Goal: Communication & Community: Answer question/provide support

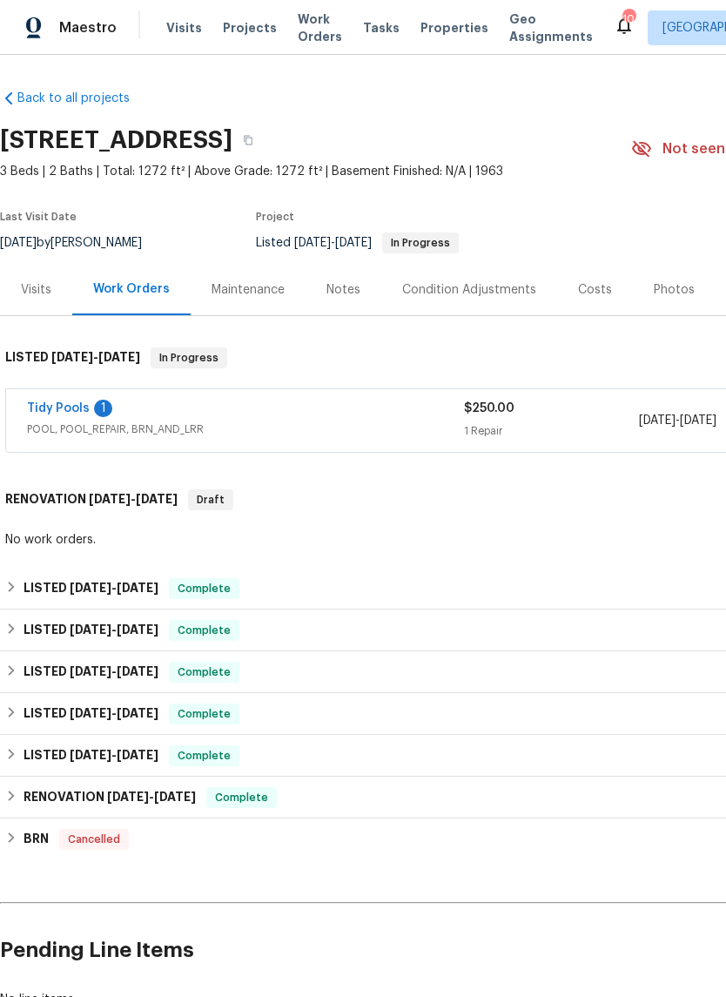
click at [82, 408] on link "Tidy Pools" at bounding box center [58, 408] width 63 height 12
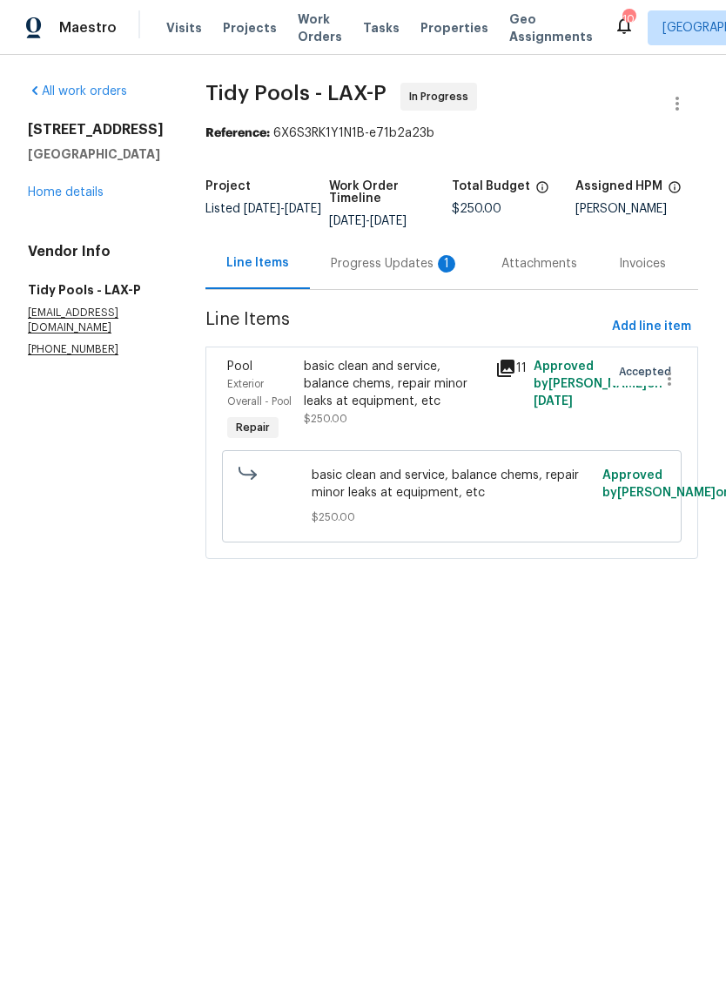
click at [375, 384] on div "basic clean and service, balance chems, repair minor leaks at equipment, etc" at bounding box center [394, 384] width 181 height 52
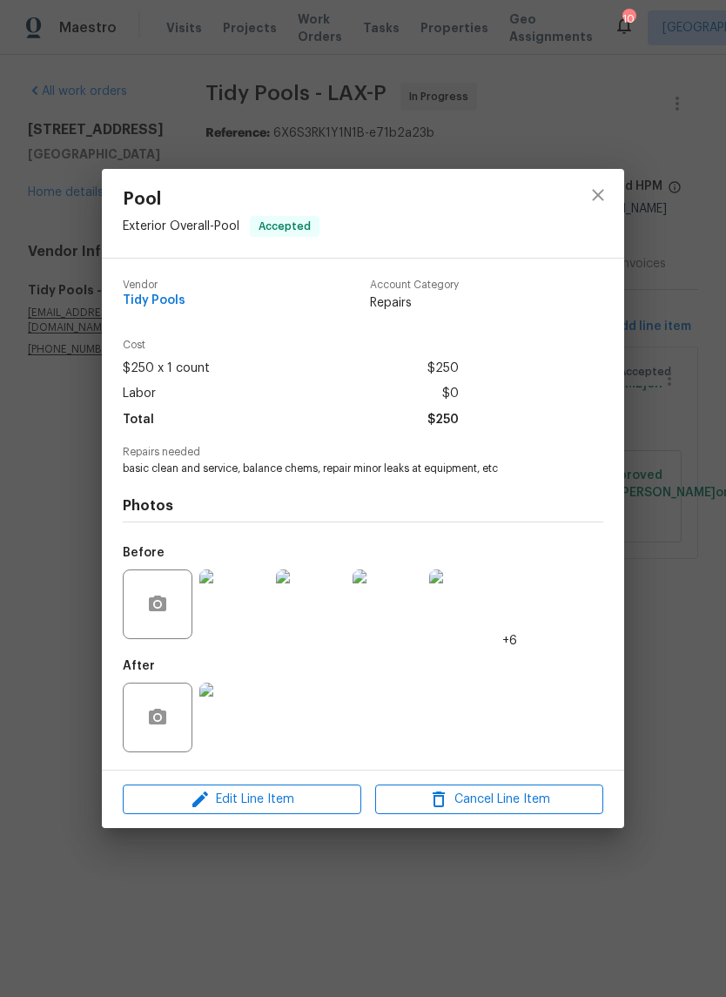
click at [232, 603] on img at bounding box center [234, 604] width 70 height 70
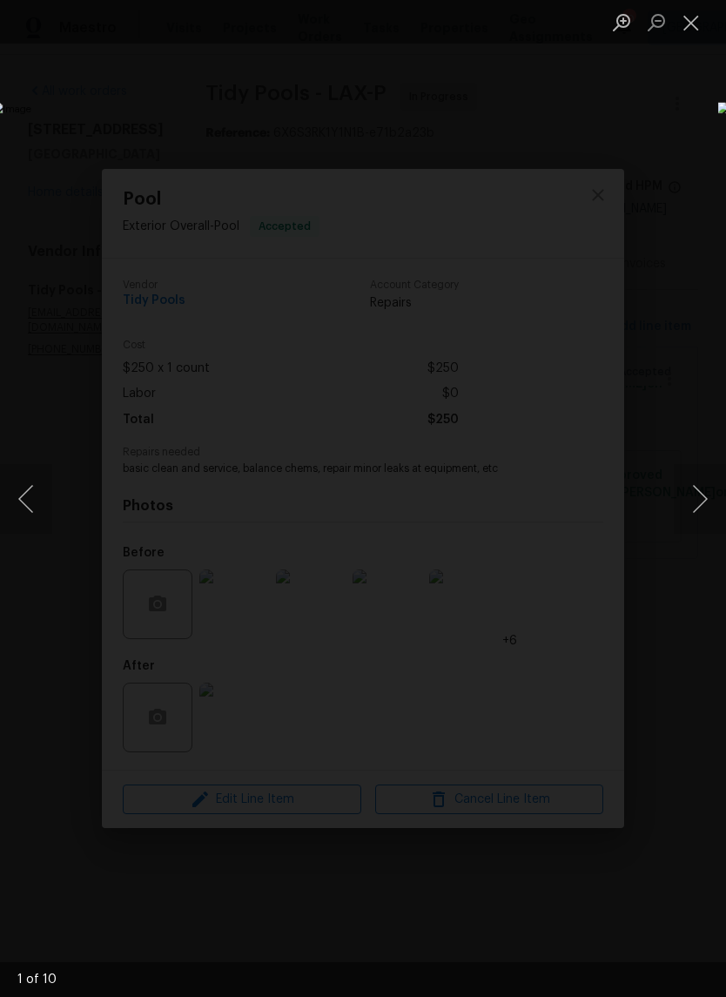
click at [697, 493] on button "Next image" at bounding box center [700, 499] width 52 height 70
click at [696, 494] on button "Next image" at bounding box center [700, 499] width 52 height 70
click at [696, 498] on button "Next image" at bounding box center [700, 499] width 52 height 70
click at [696, 499] on button "Next image" at bounding box center [700, 499] width 52 height 70
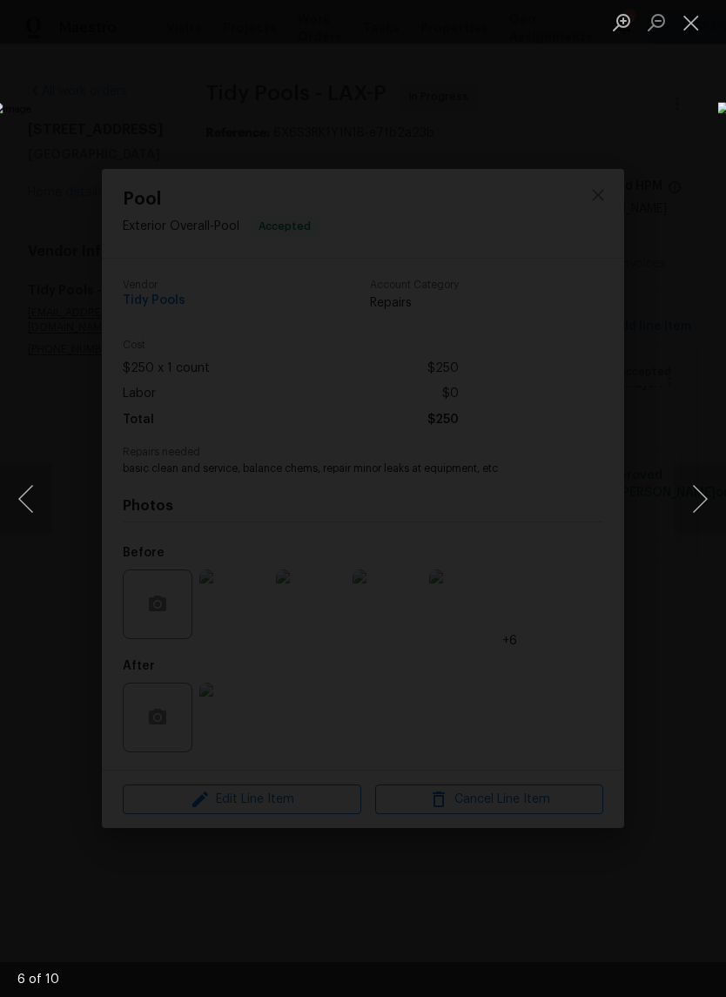
click at [696, 498] on button "Next image" at bounding box center [700, 499] width 52 height 70
click at [698, 496] on button "Next image" at bounding box center [700, 499] width 52 height 70
click at [696, 497] on button "Next image" at bounding box center [700, 499] width 52 height 70
click at [688, 494] on button "Next image" at bounding box center [700, 499] width 52 height 70
click at [689, 498] on button "Next image" at bounding box center [700, 499] width 52 height 70
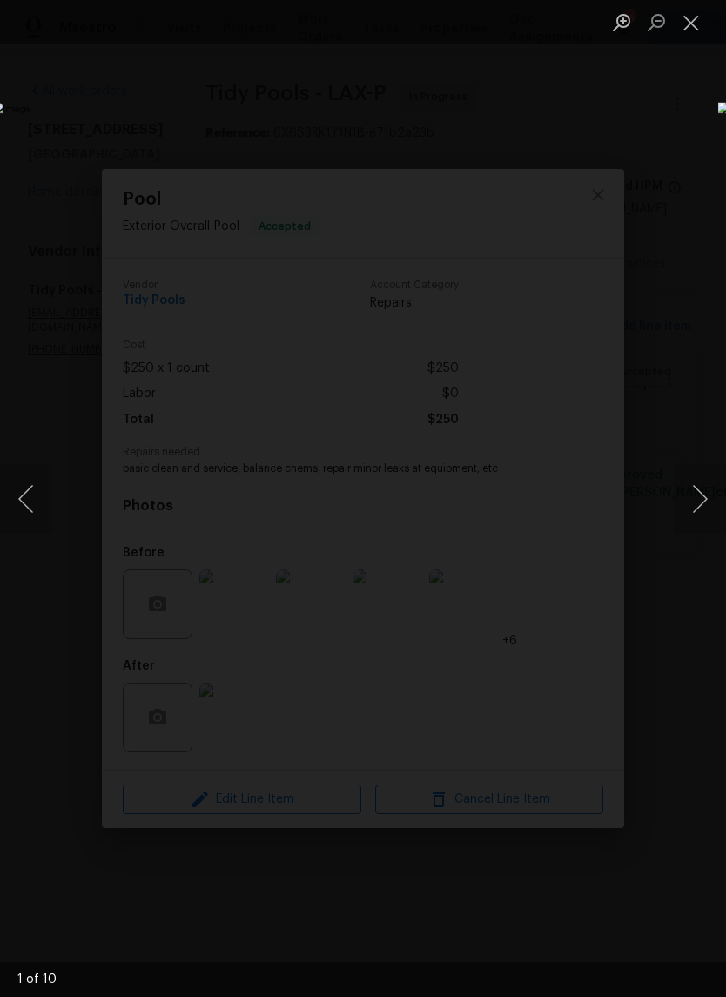
click at [693, 493] on button "Next image" at bounding box center [700, 499] width 52 height 70
click at [692, 492] on button "Next image" at bounding box center [700, 499] width 52 height 70
click at [693, 24] on button "Close lightbox" at bounding box center [691, 22] width 35 height 30
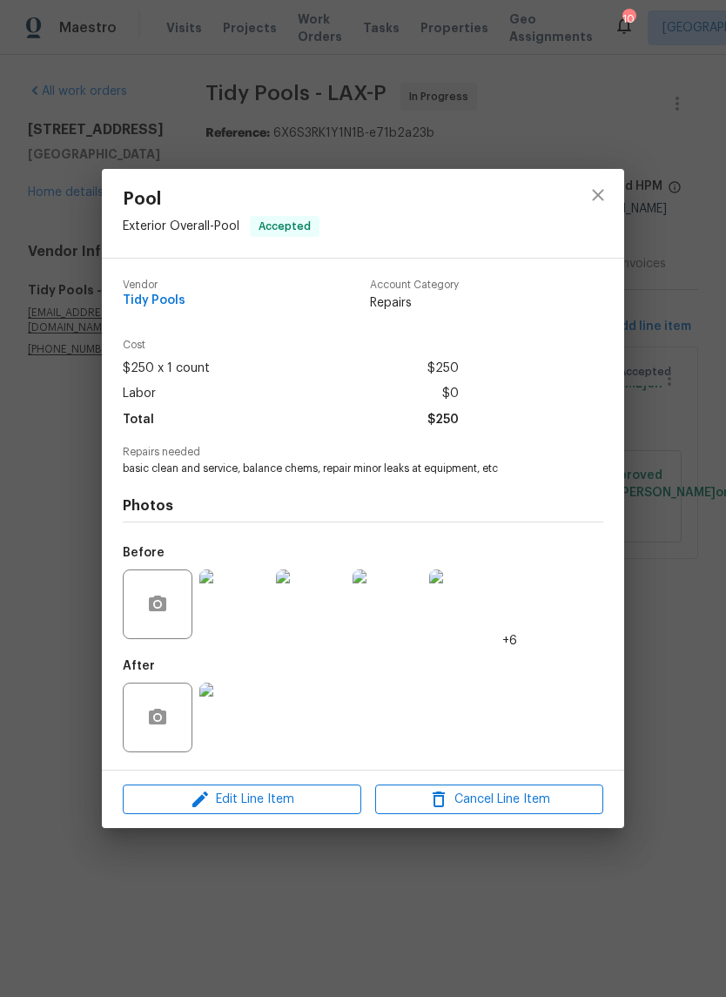
click at [238, 723] on img at bounding box center [234, 718] width 70 height 70
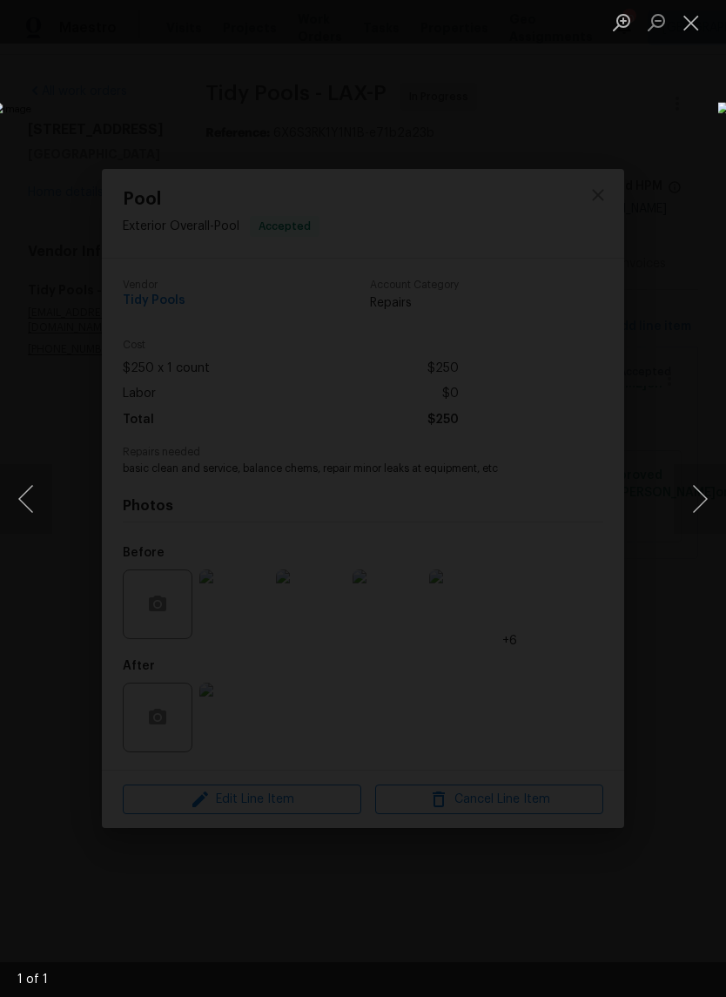
click at [687, 30] on button "Close lightbox" at bounding box center [691, 22] width 35 height 30
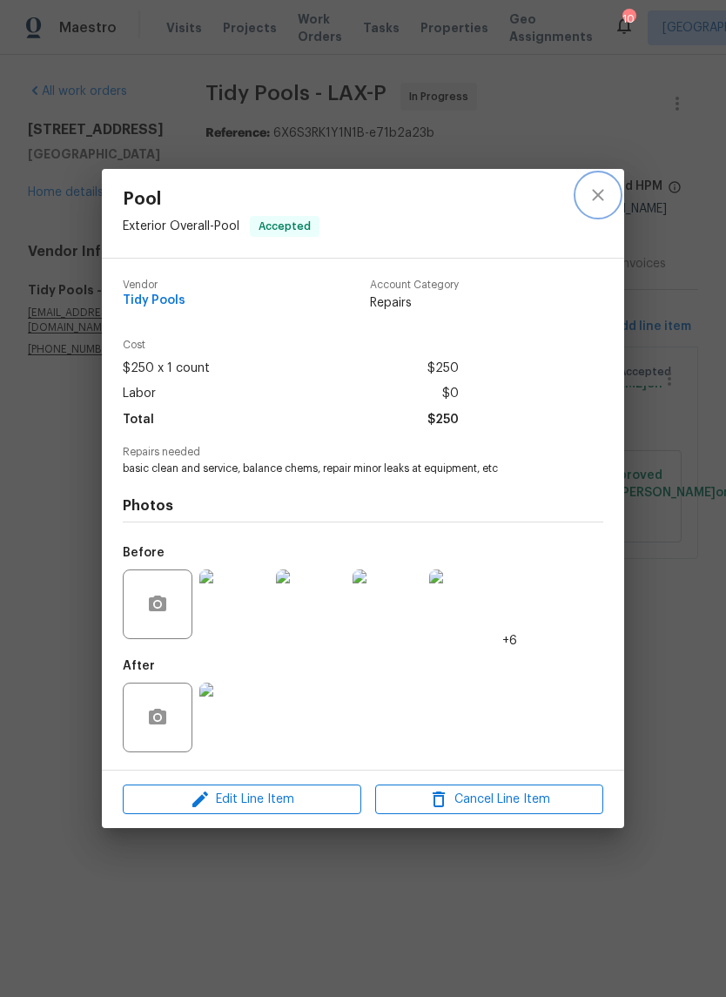
click at [602, 185] on icon "close" at bounding box center [598, 195] width 21 height 21
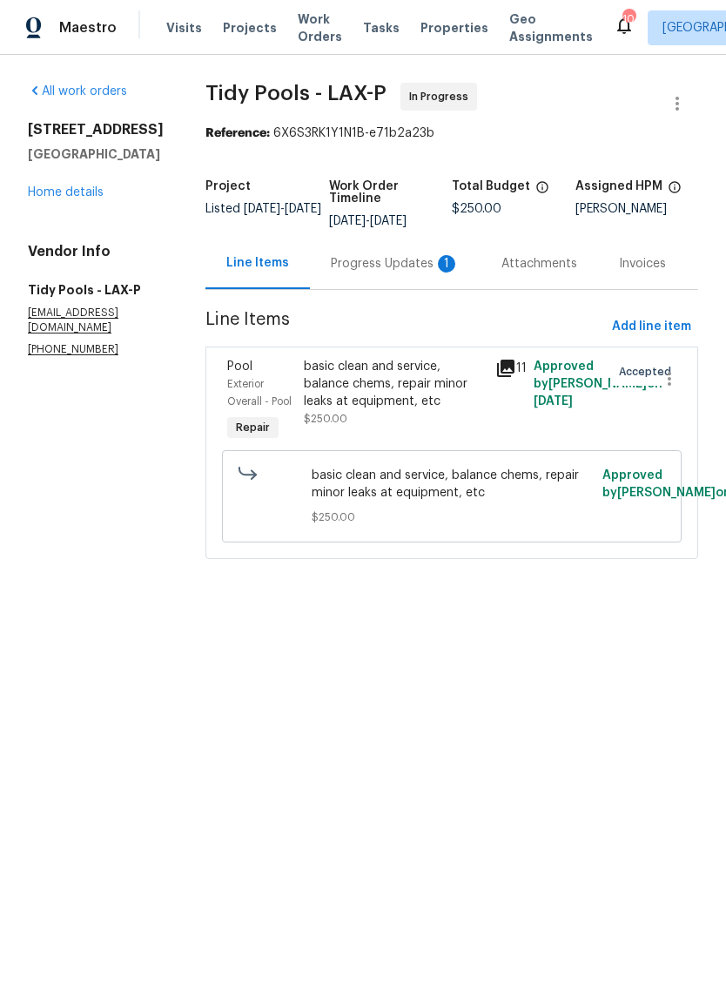
click at [396, 265] on div "Progress Updates 1" at bounding box center [395, 263] width 129 height 17
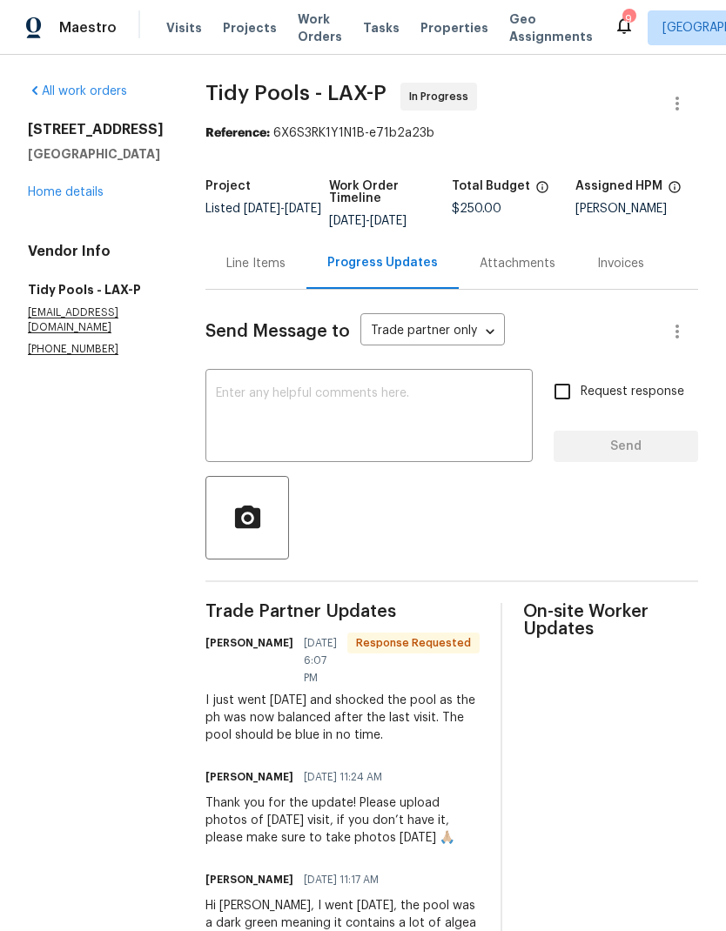
click at [344, 405] on textarea at bounding box center [369, 417] width 306 height 61
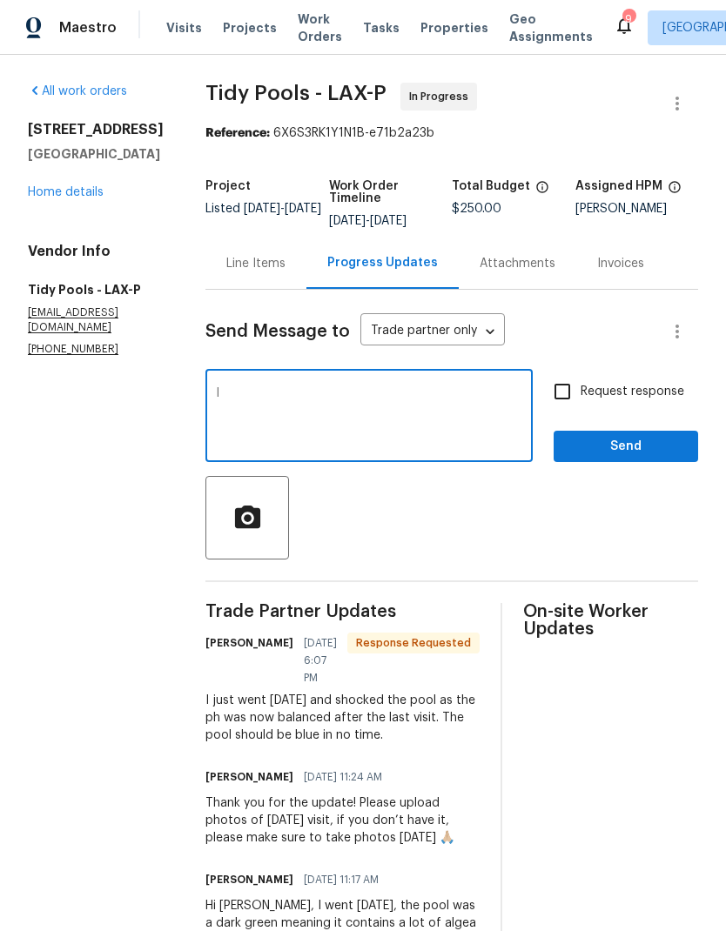
type textarea "I"
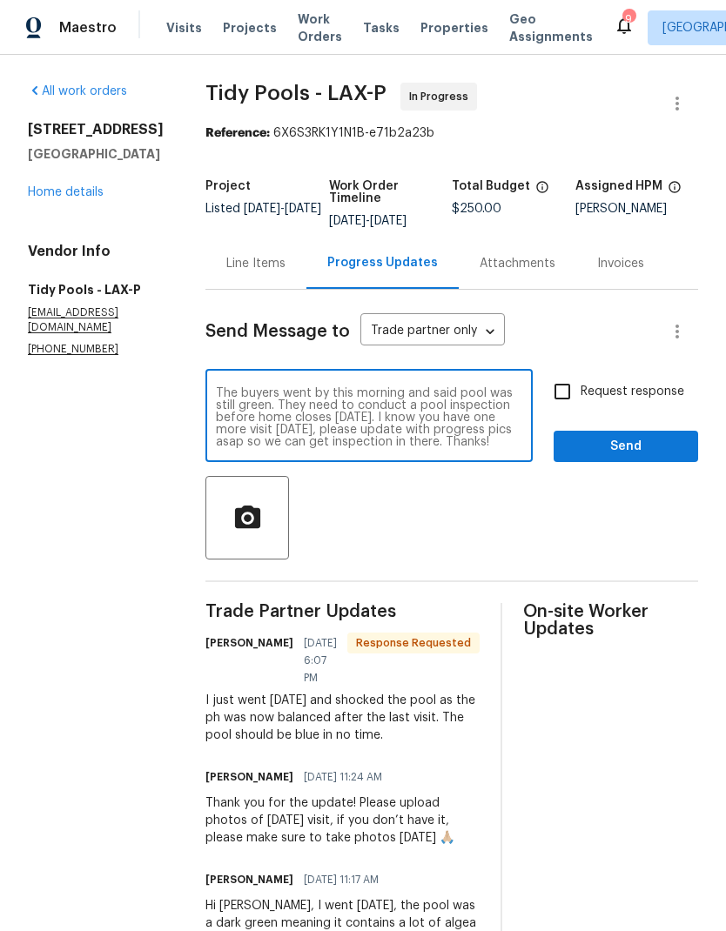
type textarea "The buyers went by this morning and said pool was still green. They need to con…"
click at [559, 390] on input "Request response" at bounding box center [562, 391] width 37 height 37
checkbox input "true"
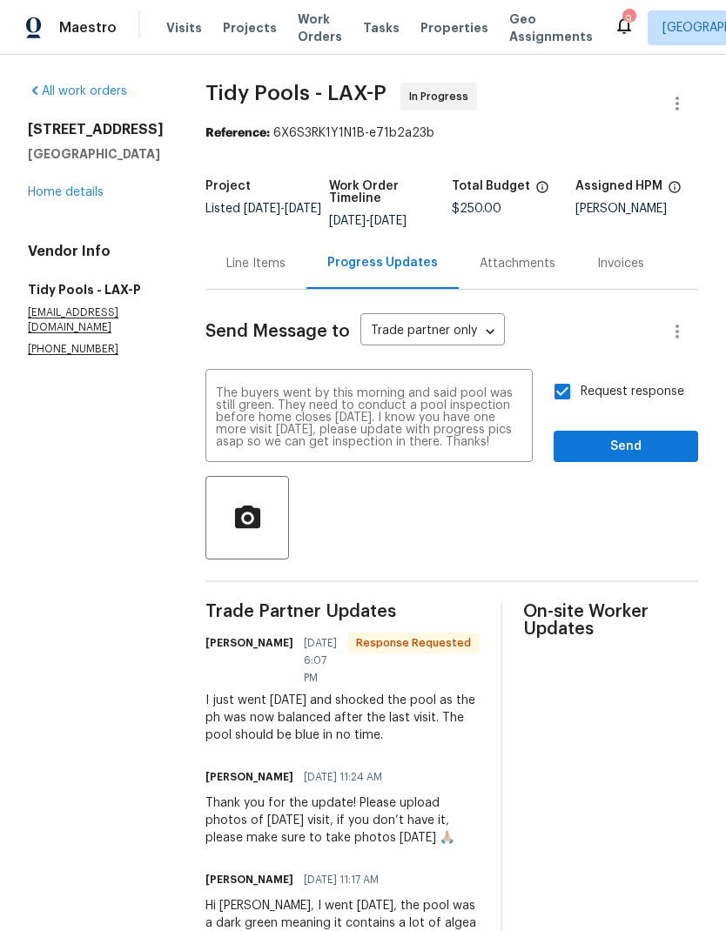
click at [340, 441] on textarea "The buyers went by this morning and said pool was still green. They need to con…" at bounding box center [369, 417] width 306 height 61
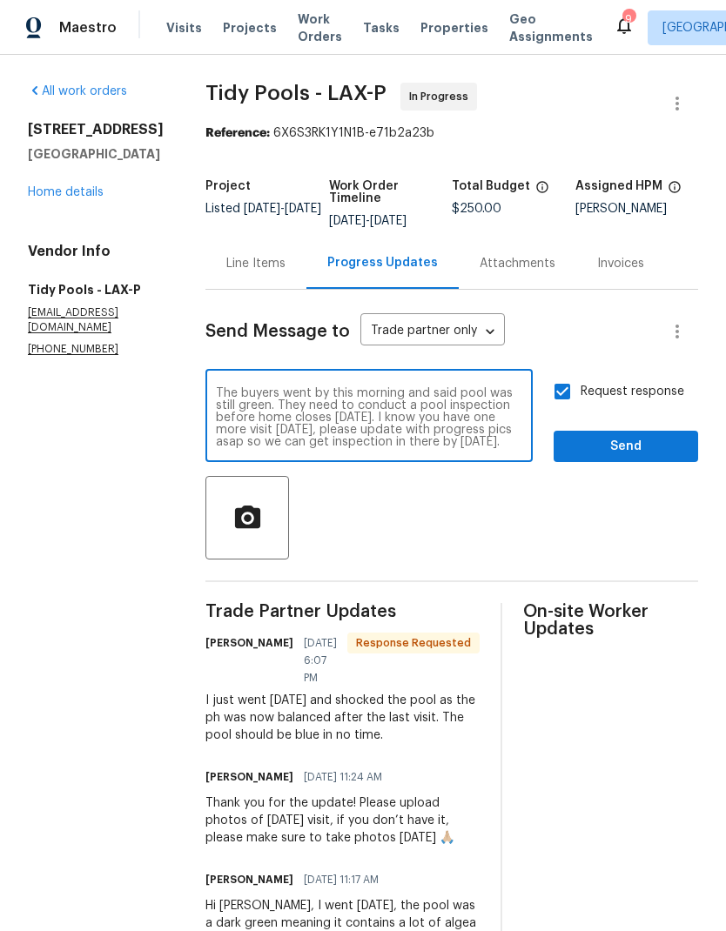
click at [510, 447] on textarea "The buyers went by this morning and said pool was still green. They need to con…" at bounding box center [369, 417] width 306 height 61
type textarea "The buyers went by this morning and said pool was still green. They need to con…"
click at [237, 514] on icon "button" at bounding box center [246, 516] width 25 height 23
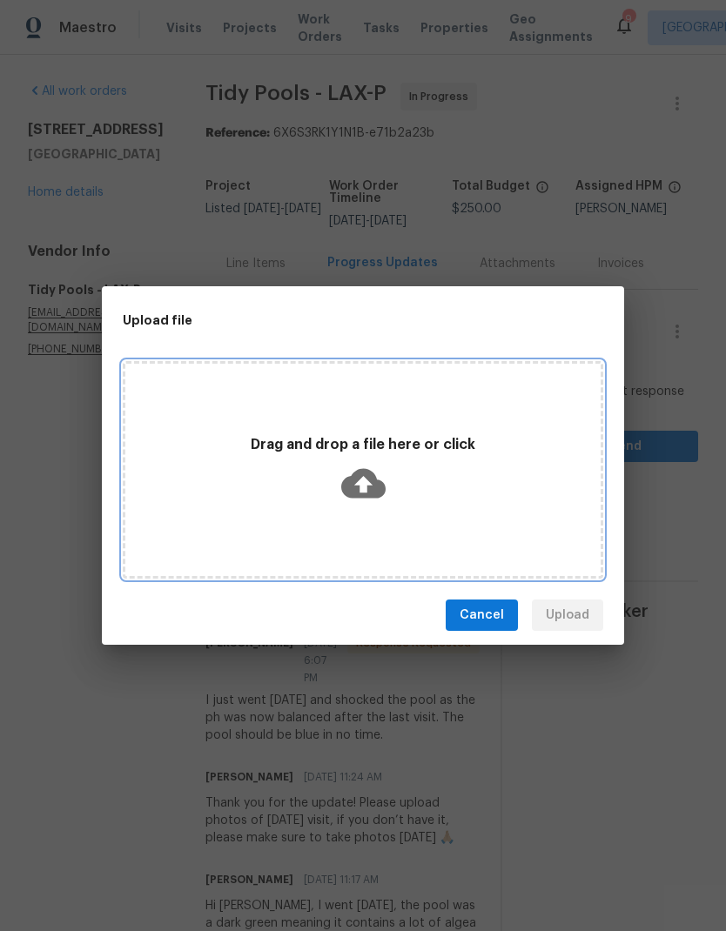
click at [383, 472] on icon at bounding box center [363, 483] width 44 height 44
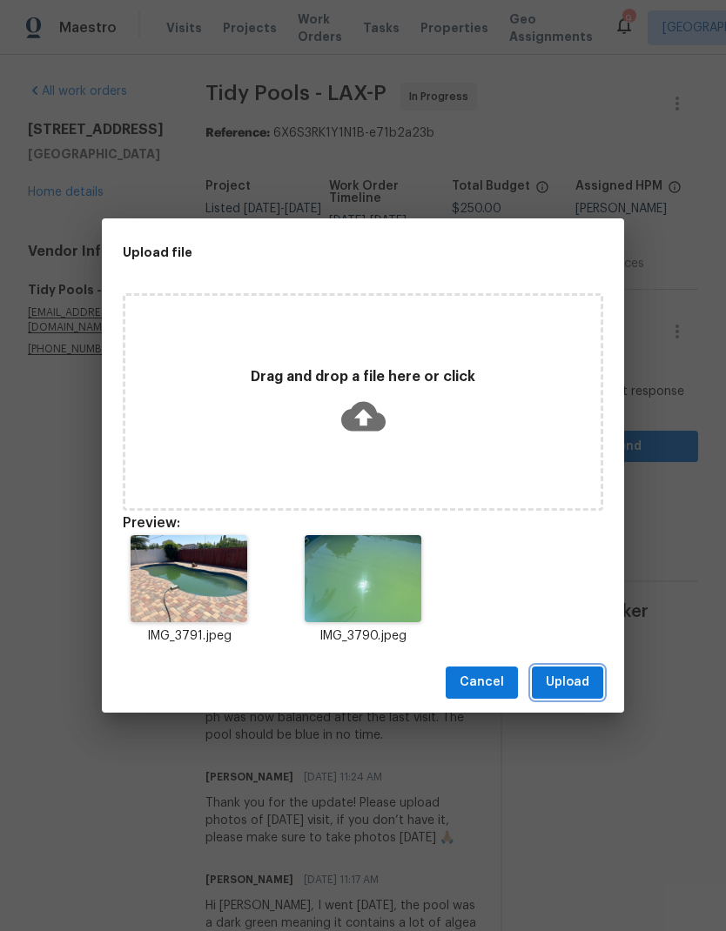
click at [574, 687] on span "Upload" at bounding box center [568, 683] width 44 height 22
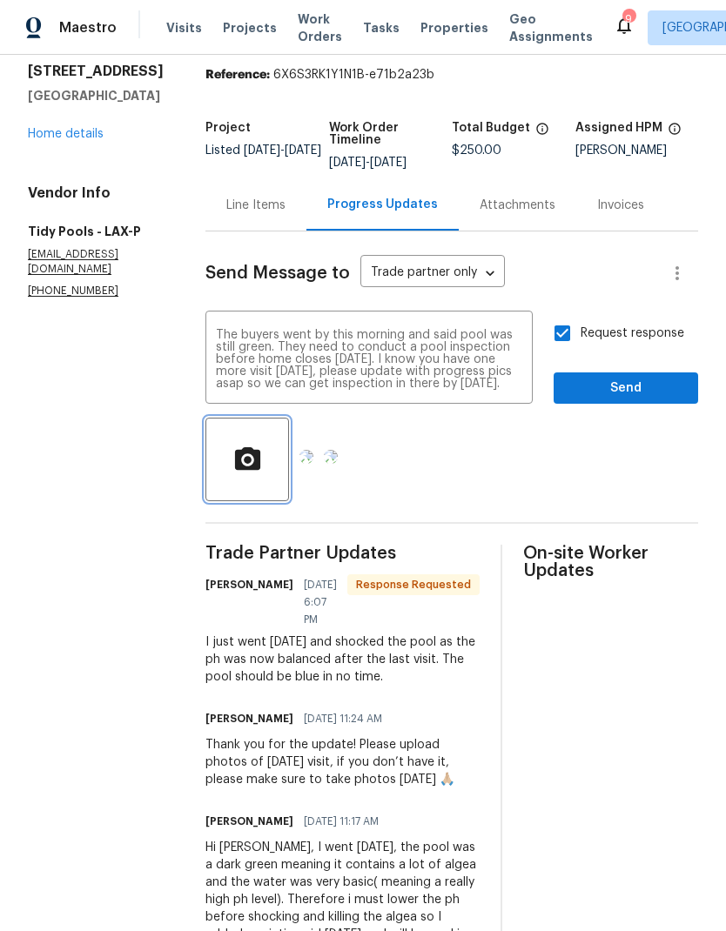
scroll to position [62, 0]
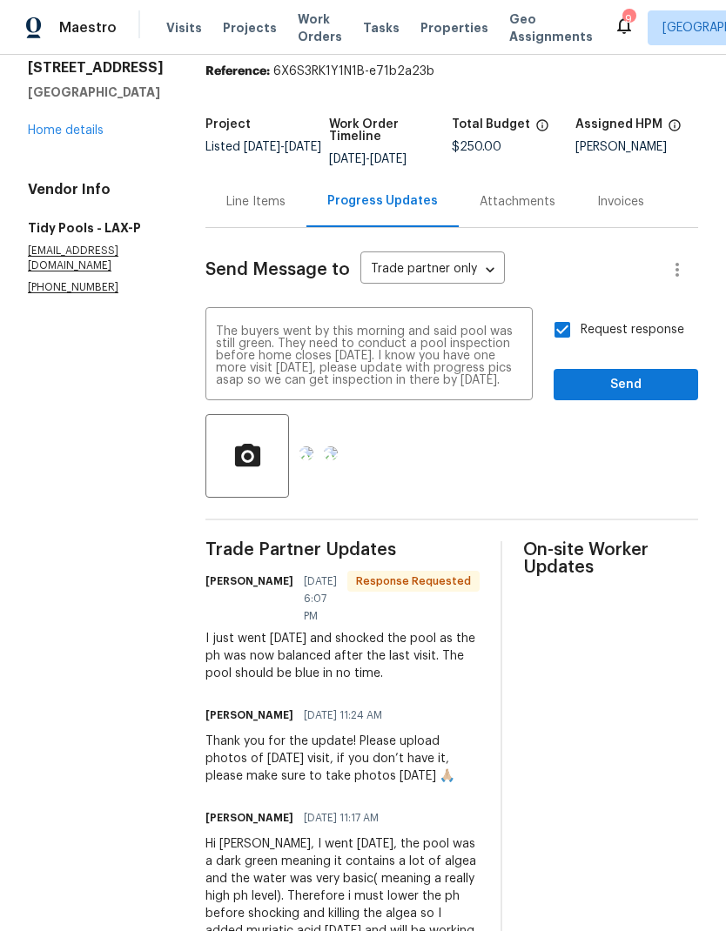
click at [595, 465] on div at bounding box center [451, 456] width 493 height 84
click at [499, 373] on textarea "The buyers went by this morning and said pool was still green. They need to con…" at bounding box center [369, 356] width 306 height 61
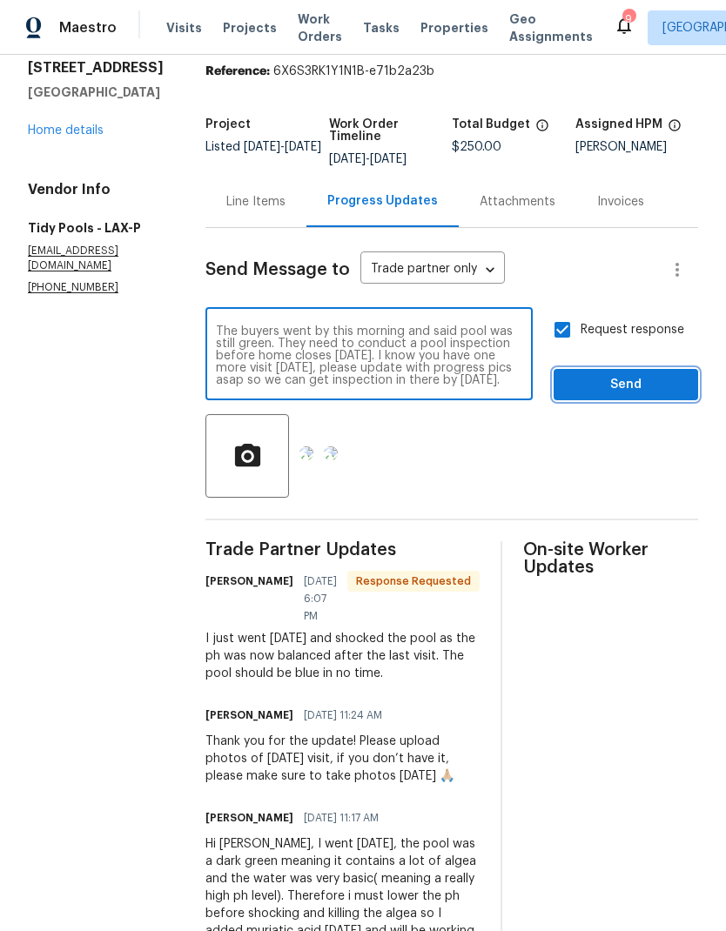
click at [629, 380] on span "Send" at bounding box center [626, 385] width 117 height 22
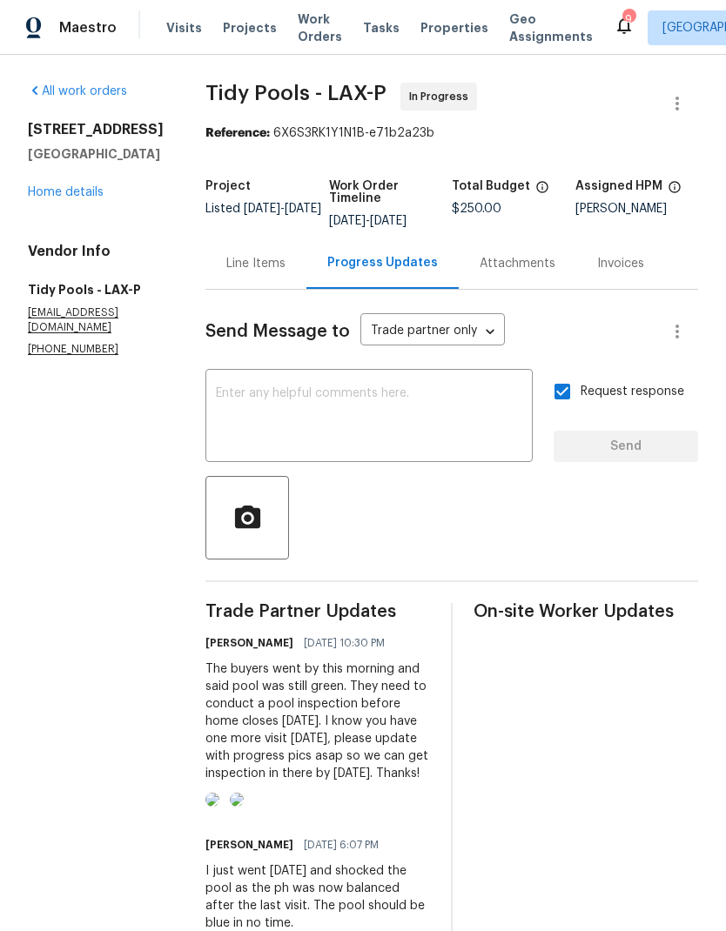
scroll to position [0, 0]
click at [569, 399] on input "Request response" at bounding box center [562, 391] width 37 height 37
checkbox input "false"
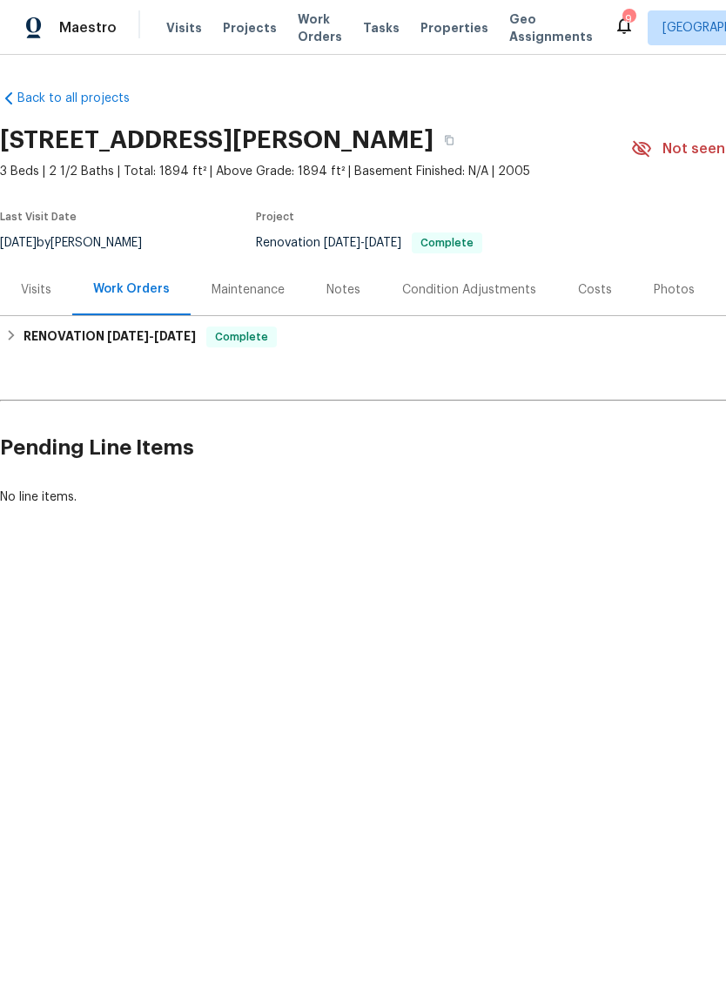
click at [671, 291] on div "Photos" at bounding box center [674, 289] width 41 height 17
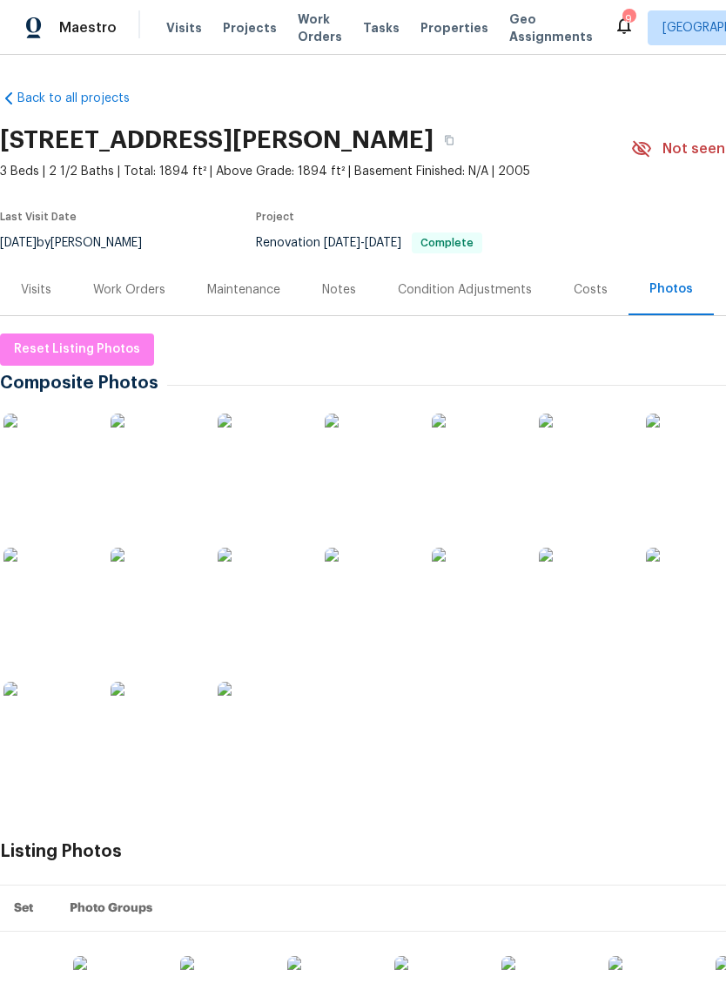
click at [53, 458] on img at bounding box center [46, 457] width 87 height 87
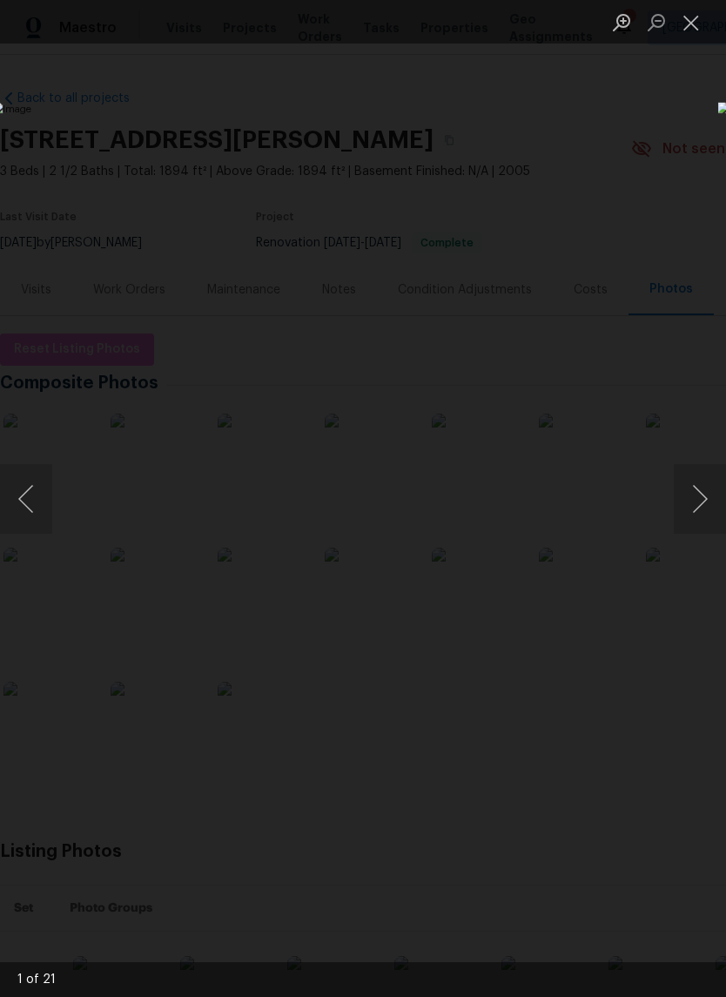
click at [705, 508] on button "Next image" at bounding box center [700, 499] width 52 height 70
click at [702, 502] on button "Next image" at bounding box center [700, 499] width 52 height 70
click at [703, 507] on button "Next image" at bounding box center [700, 499] width 52 height 70
click at [701, 506] on button "Next image" at bounding box center [700, 499] width 52 height 70
click at [701, 505] on button "Next image" at bounding box center [700, 499] width 52 height 70
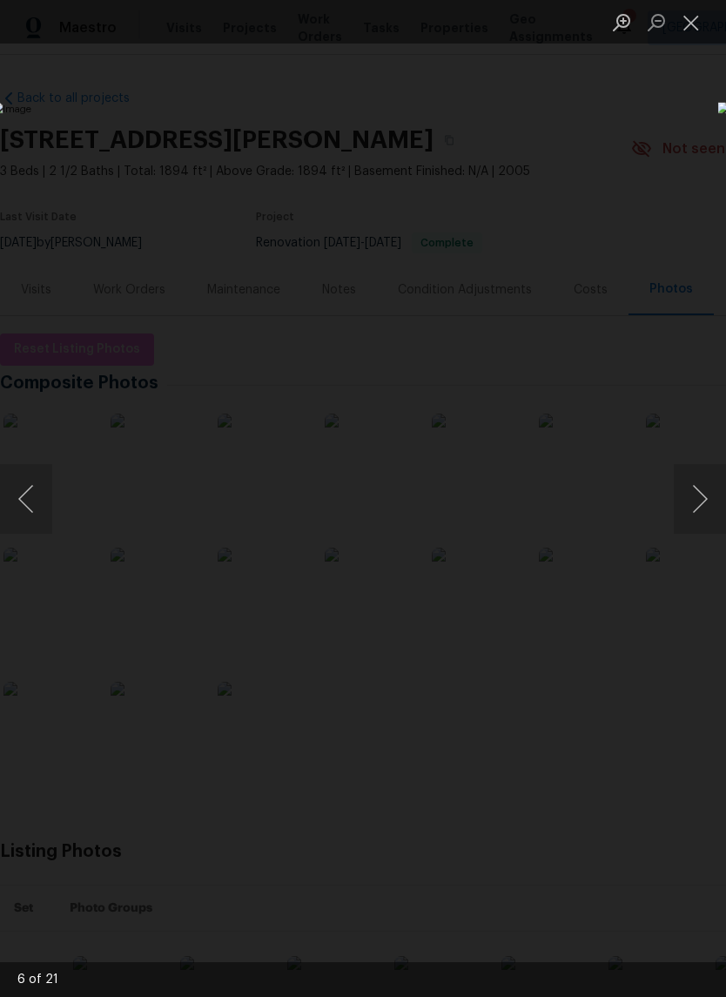
click at [703, 503] on button "Next image" at bounding box center [700, 499] width 52 height 70
click at [707, 491] on button "Next image" at bounding box center [700, 499] width 52 height 70
click at [707, 494] on button "Next image" at bounding box center [700, 499] width 52 height 70
click at [703, 494] on button "Next image" at bounding box center [700, 499] width 52 height 70
click at [703, 492] on button "Next image" at bounding box center [700, 499] width 52 height 70
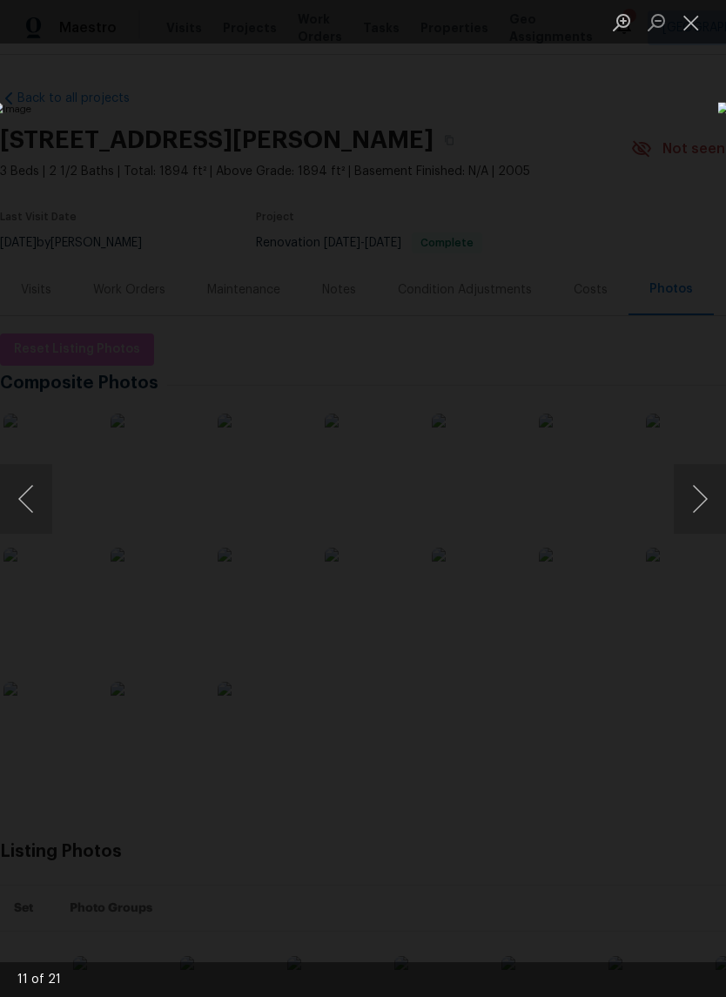
click at [696, 488] on button "Next image" at bounding box center [700, 499] width 52 height 70
click at [701, 494] on button "Next image" at bounding box center [700, 499] width 52 height 70
click at [696, 495] on button "Next image" at bounding box center [700, 499] width 52 height 70
click at [695, 496] on button "Next image" at bounding box center [700, 499] width 52 height 70
click at [695, 495] on button "Next image" at bounding box center [700, 499] width 52 height 70
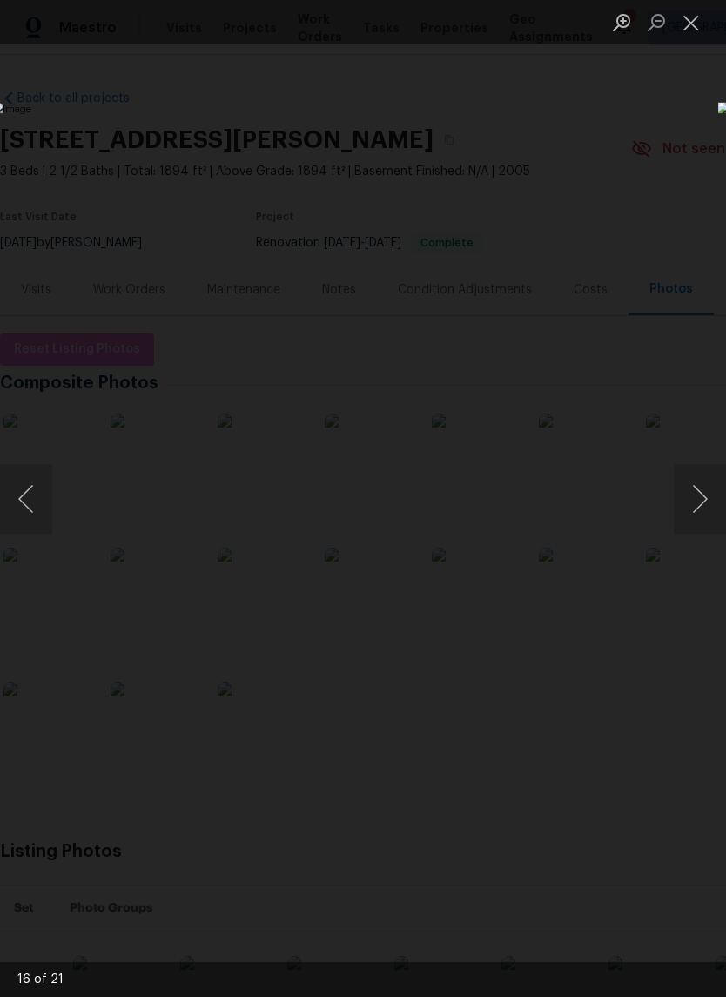
click at [696, 494] on button "Next image" at bounding box center [700, 499] width 52 height 70
click at [697, 495] on button "Next image" at bounding box center [700, 499] width 52 height 70
click at [699, 496] on button "Next image" at bounding box center [700, 499] width 52 height 70
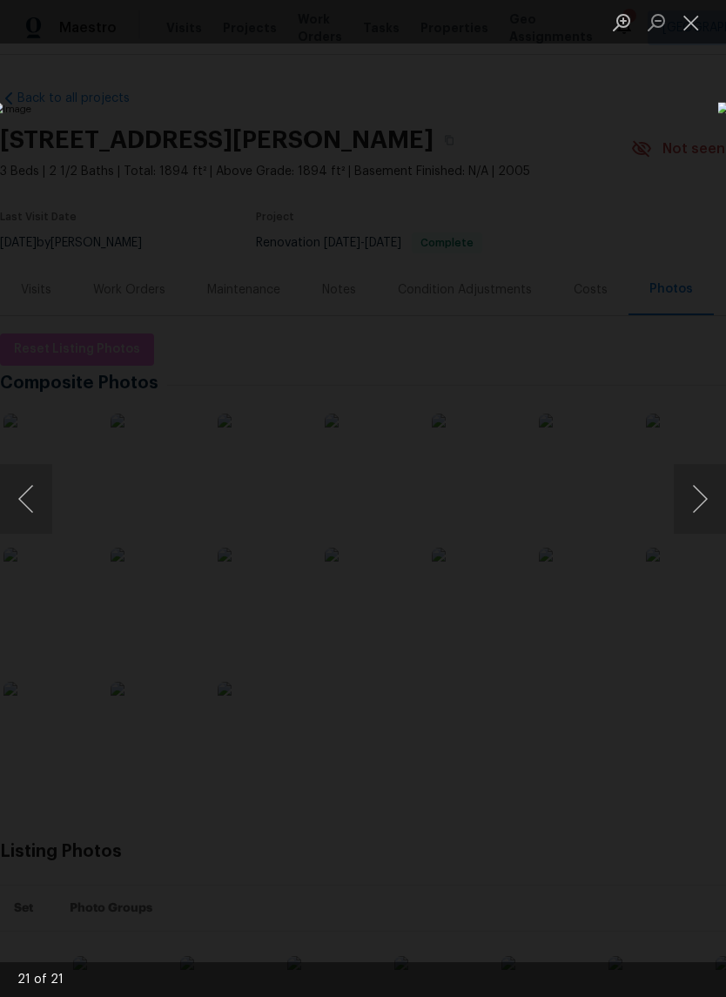
click at [703, 493] on button "Next image" at bounding box center [700, 499] width 52 height 70
click at [707, 501] on button "Next image" at bounding box center [700, 499] width 52 height 70
click at [694, 477] on button "Next image" at bounding box center [700, 499] width 52 height 70
click at [690, 30] on button "Close lightbox" at bounding box center [691, 22] width 35 height 30
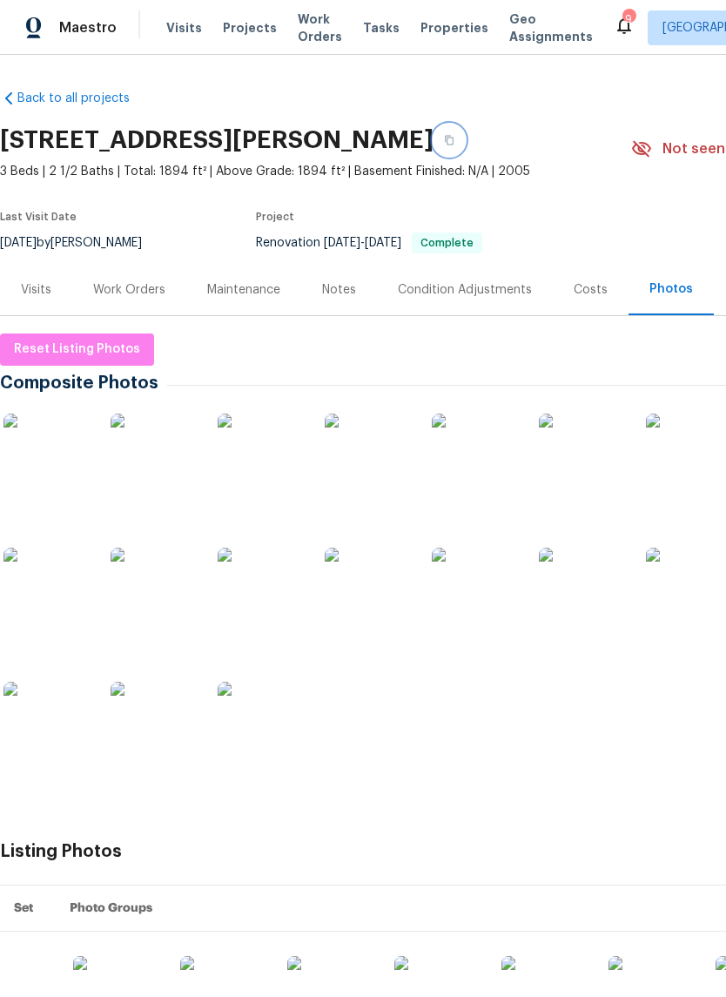
click at [465, 137] on button "button" at bounding box center [449, 139] width 31 height 31
